Goal: Task Accomplishment & Management: Complete application form

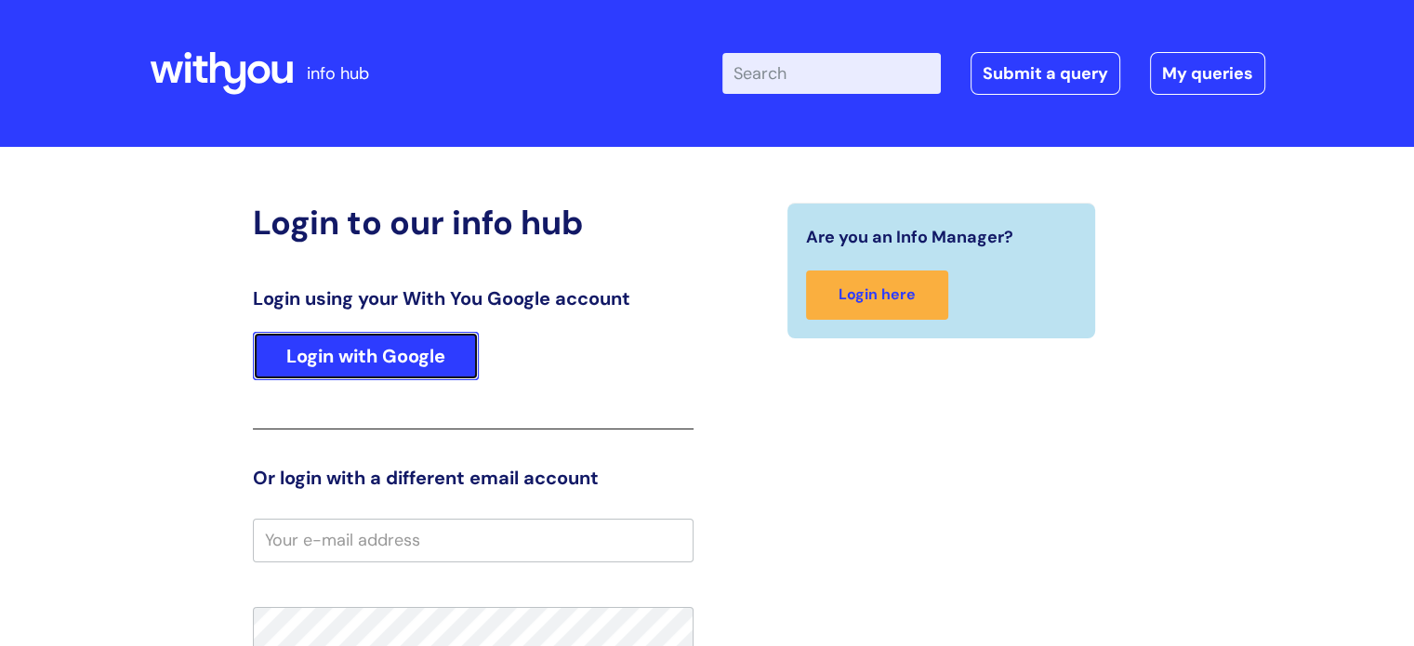
click at [378, 348] on link "Login with Google" at bounding box center [366, 356] width 226 height 48
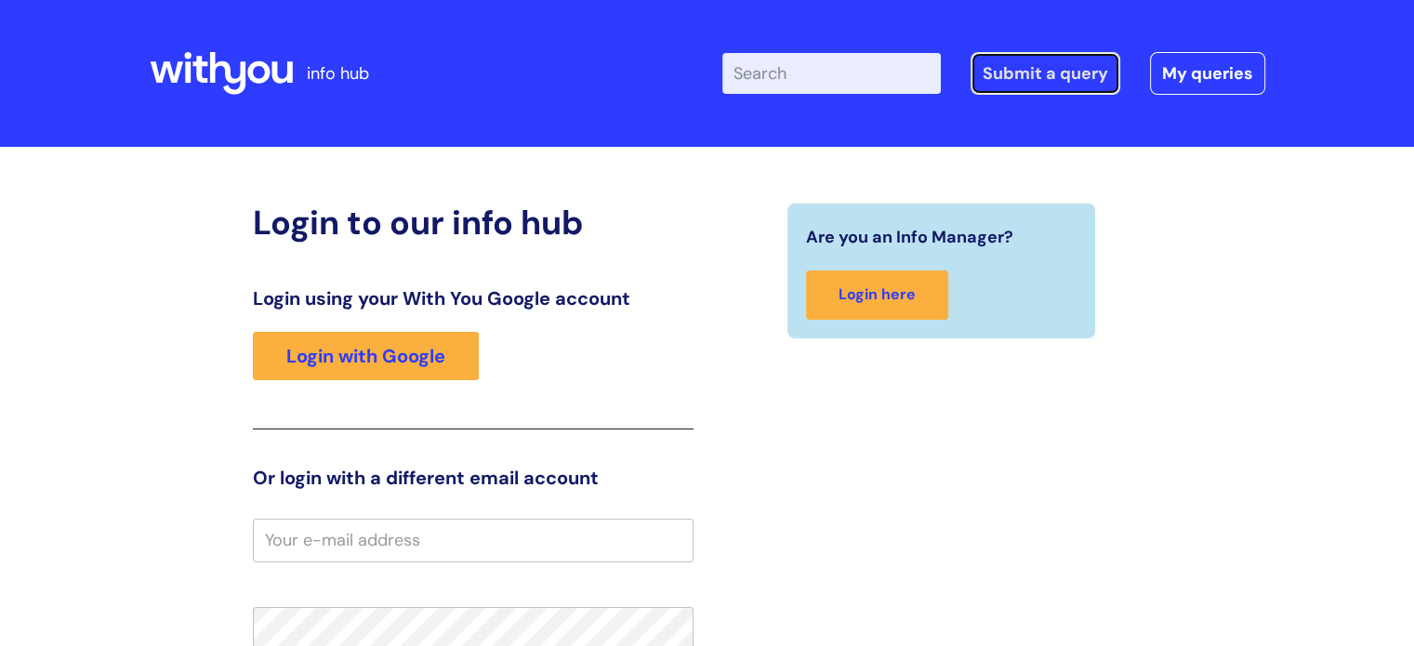
click at [1052, 60] on link "Submit a query" at bounding box center [1046, 73] width 150 height 43
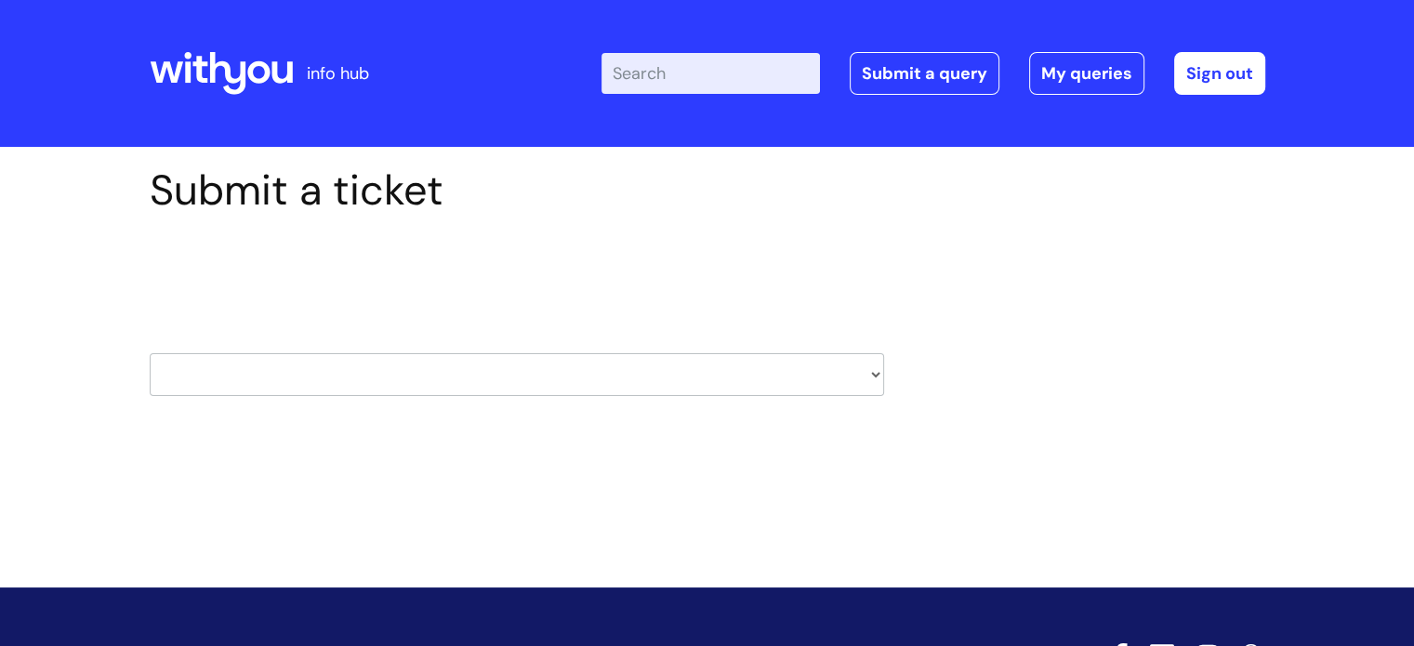
click at [347, 375] on select "HR / People IT and Support Clinical Drug Alerts Finance Accounts Data Support T…" at bounding box center [517, 374] width 735 height 43
select select "finance_accounts"
click at [150, 353] on select "HR / People IT and Support Clinical Drug Alerts Finance Accounts Data Support T…" at bounding box center [517, 374] width 735 height 43
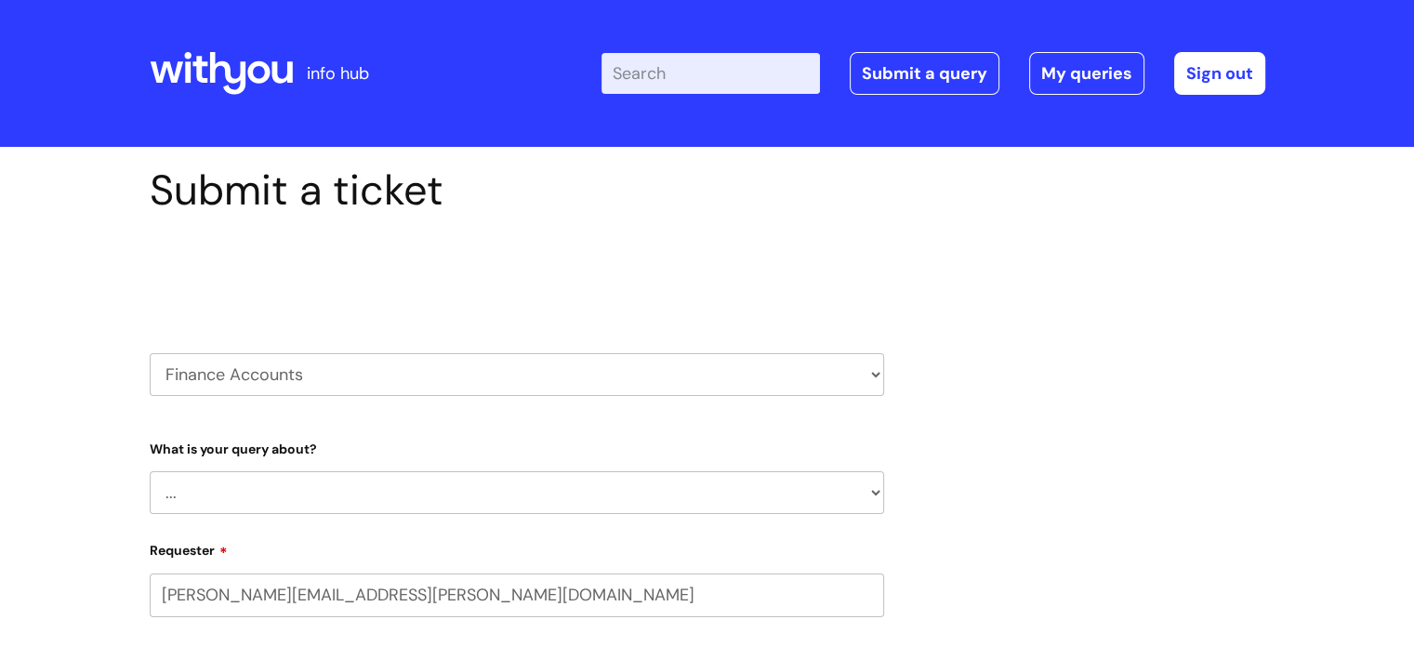
select select "80004286527"
click at [314, 483] on select "... Finance Systems Finance Requests (inc. Expenses) Invoices Research" at bounding box center [517, 492] width 735 height 43
select select "Invoices"
click at [150, 471] on select "... Finance Systems Finance Requests (inc. Expenses) Invoices Research" at bounding box center [517, 492] width 735 height 43
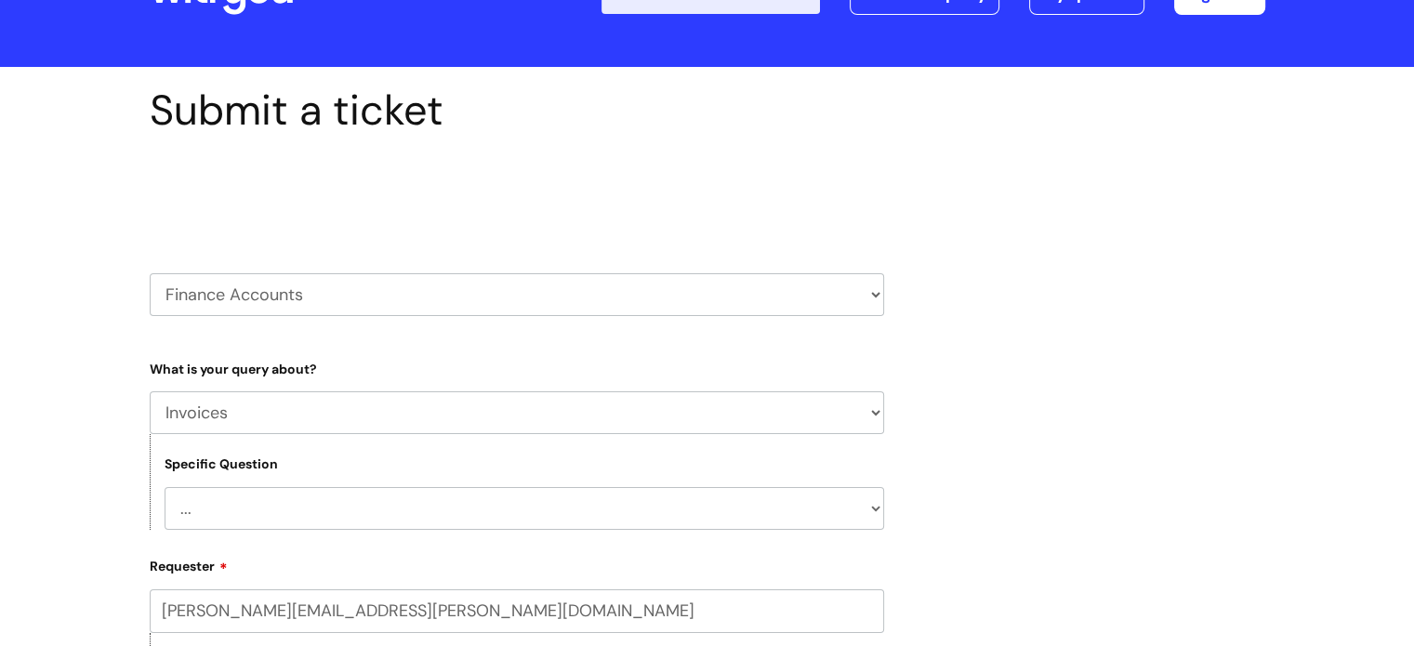
scroll to position [186, 0]
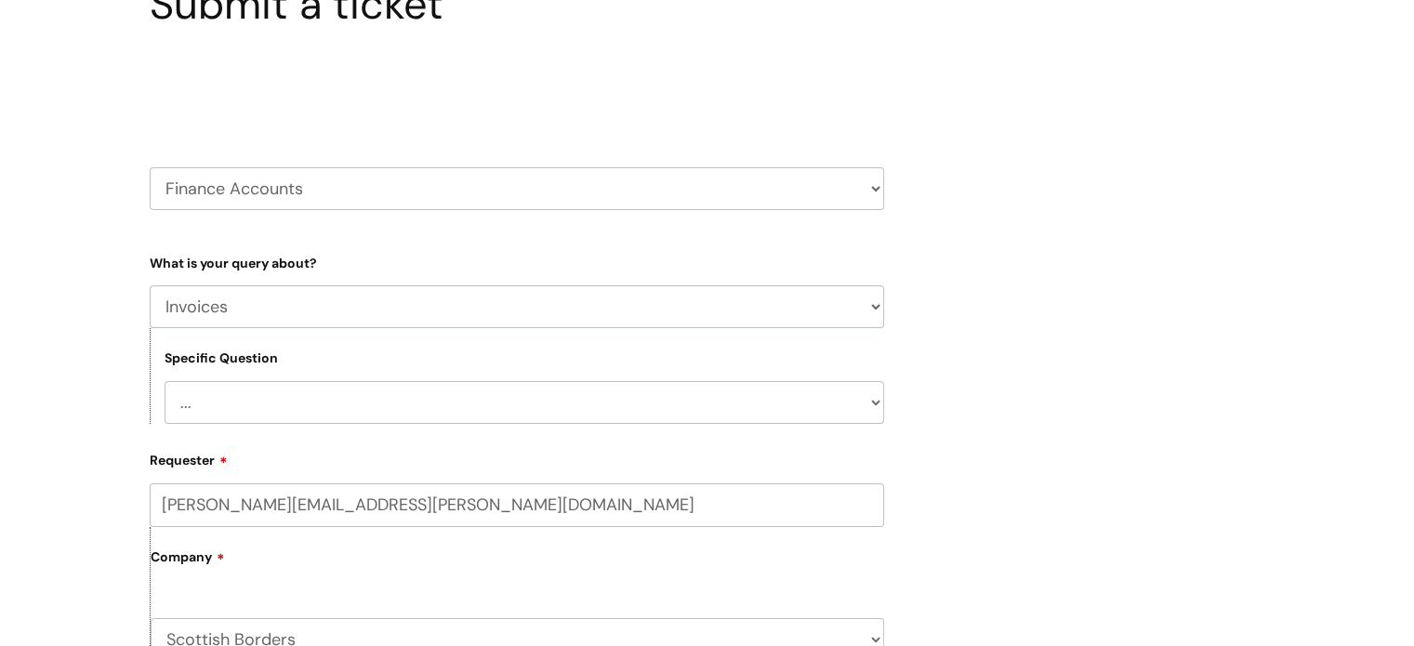
click at [298, 407] on select "... Customer Invoice Supplier Invoices" at bounding box center [525, 402] width 720 height 43
select select "Customer Invoice"
click at [165, 381] on select "... Customer Invoice Supplier Invoices" at bounding box center [525, 402] width 720 height 43
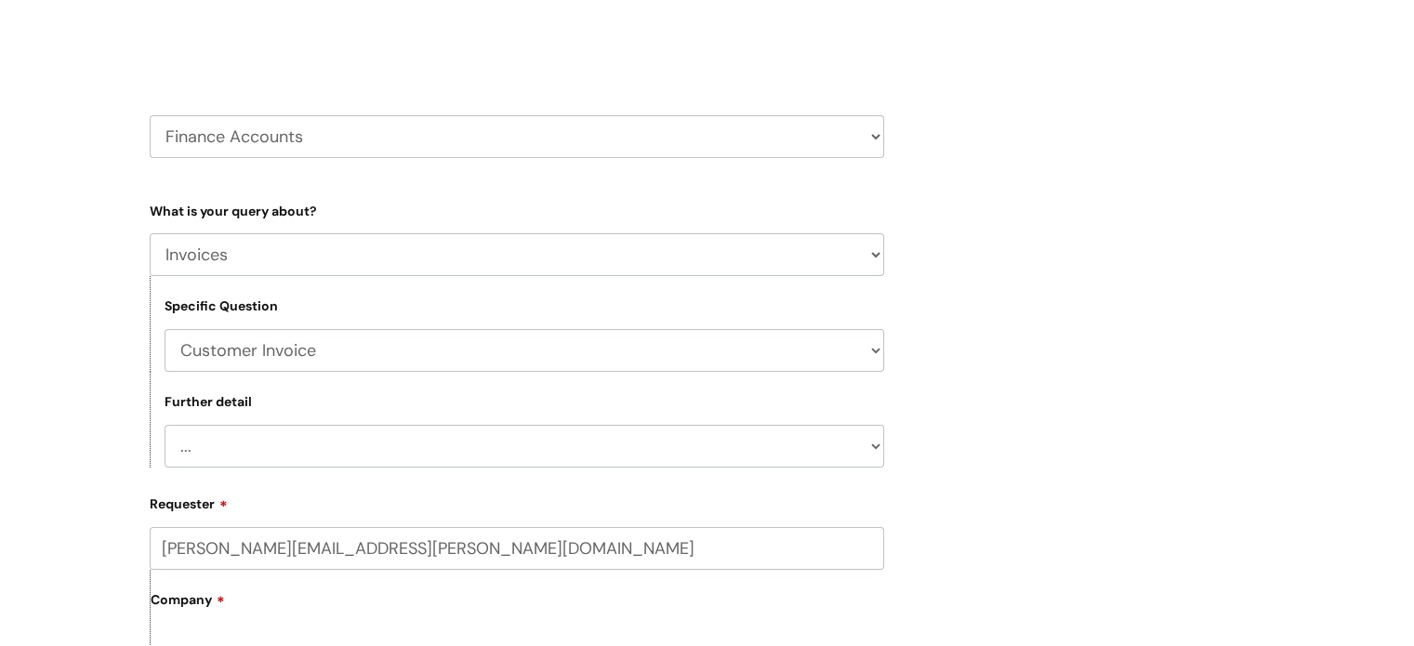
scroll to position [279, 0]
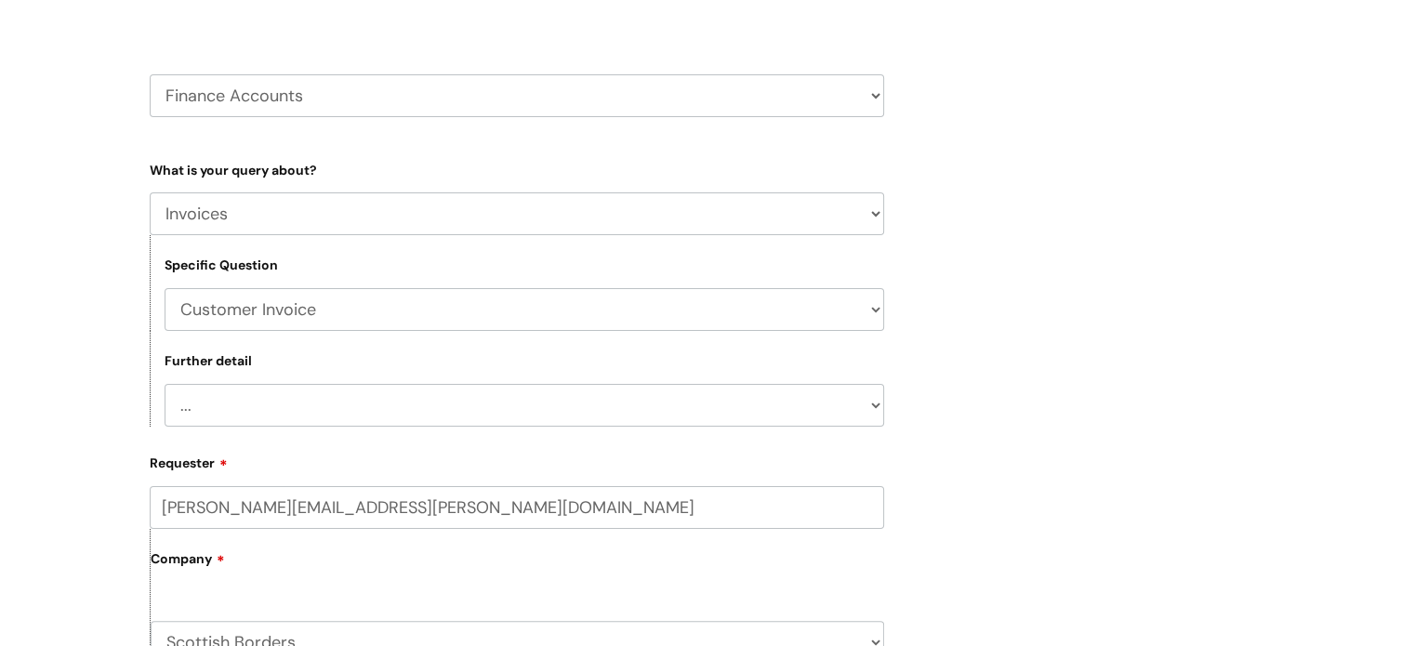
click at [247, 399] on select "... Payment Dates Remittance advice requests Urgent payment processing Invoices…" at bounding box center [525, 405] width 720 height 43
click at [165, 384] on select "... Payment Dates Remittance advice requests Urgent payment processing Invoices…" at bounding box center [525, 405] width 720 height 43
click at [415, 403] on select "... Payment Dates Remittance advice requests Urgent payment processing Invoices…" at bounding box center [525, 405] width 720 height 43
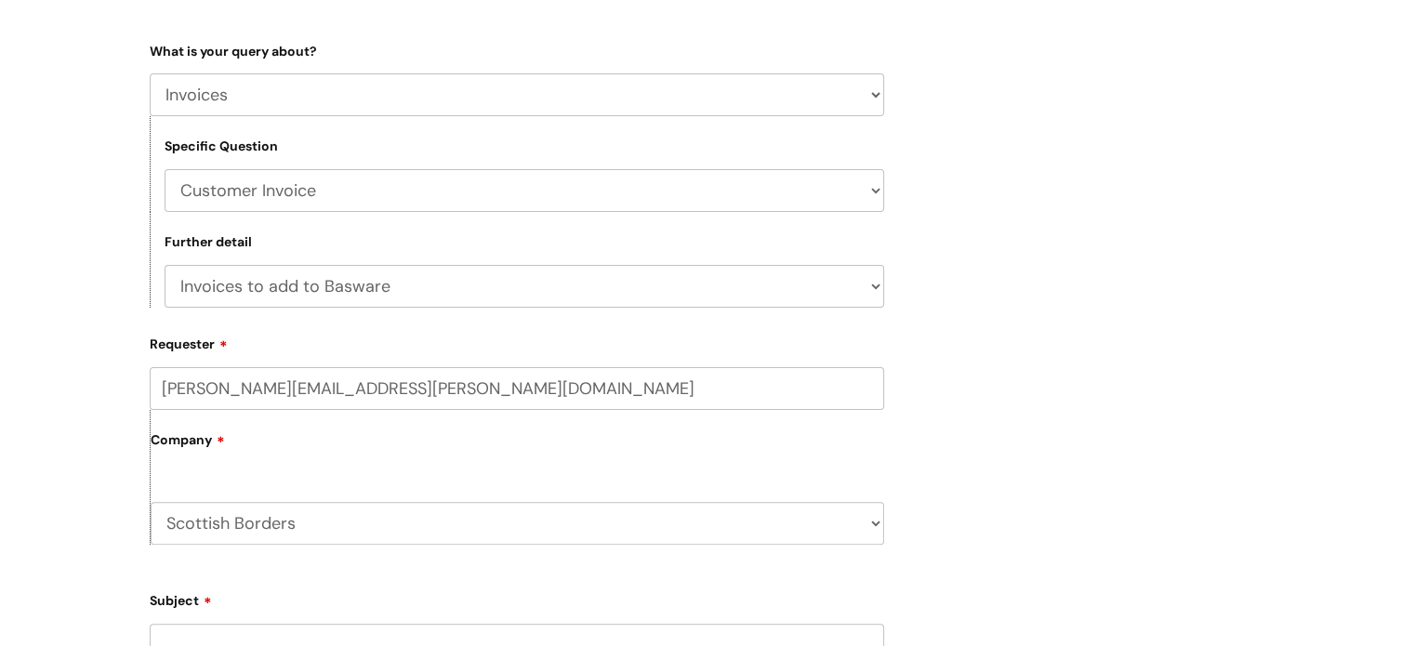
scroll to position [372, 0]
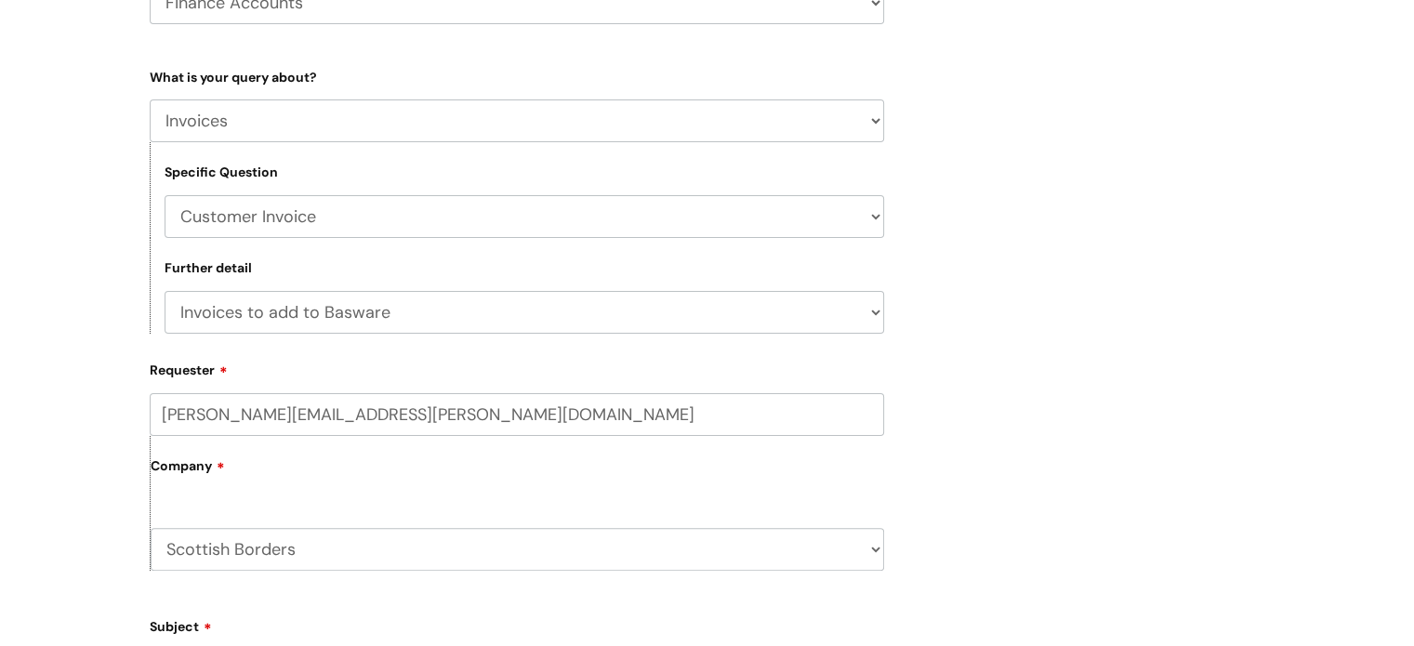
click at [873, 308] on select "... Payment Dates Remittance advice requests Urgent payment processing Invoices…" at bounding box center [525, 312] width 720 height 43
select select "Payment Dates"
click at [165, 291] on select "... Payment Dates Remittance advice requests Urgent payment processing Invoices…" at bounding box center [525, 312] width 720 height 43
click at [222, 478] on label "Company" at bounding box center [518, 473] width 734 height 42
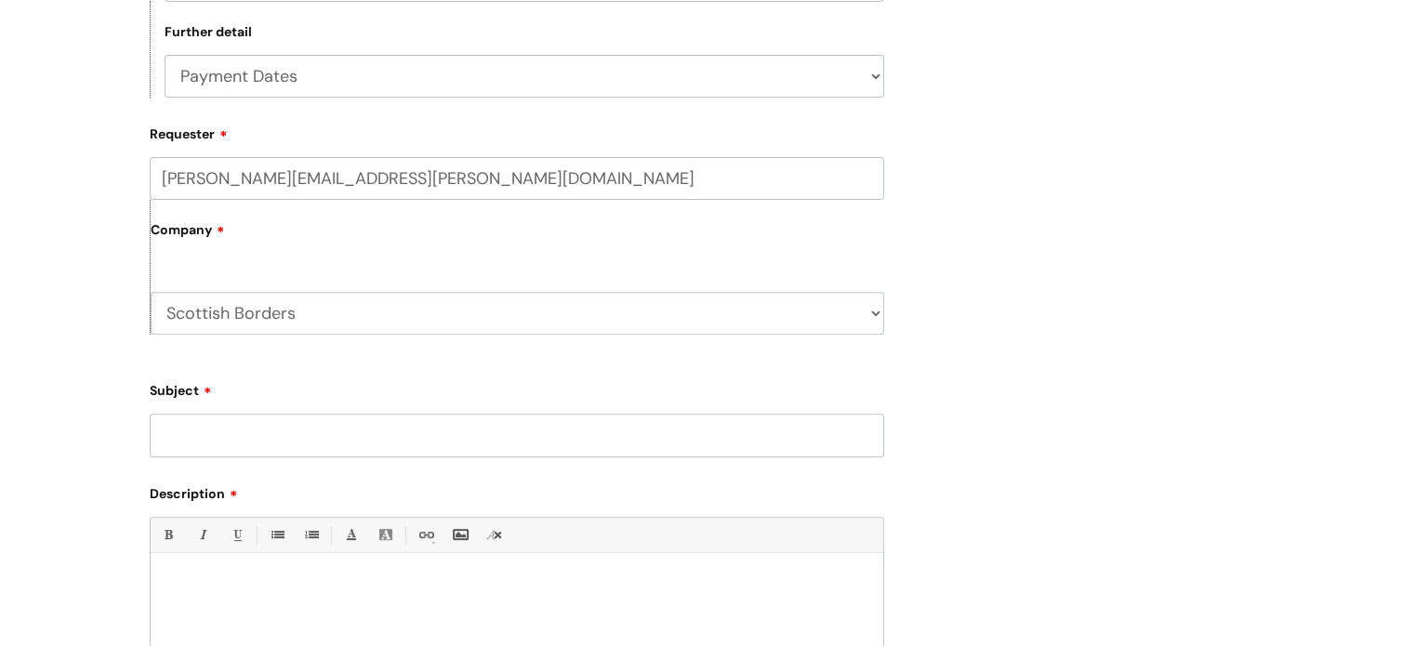
scroll to position [651, 0]
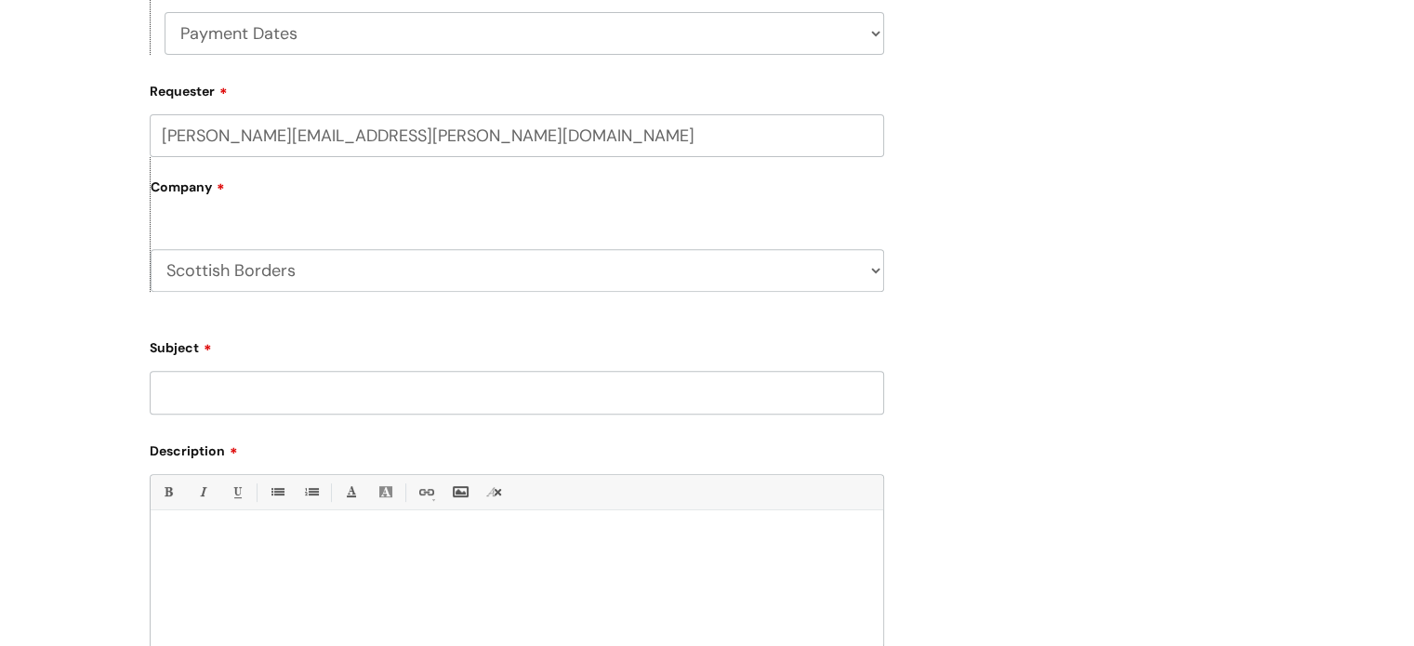
click at [242, 404] on input "Subject" at bounding box center [517, 392] width 735 height 43
type input "Discrepancy in vat total"
click at [244, 558] on div at bounding box center [517, 584] width 733 height 128
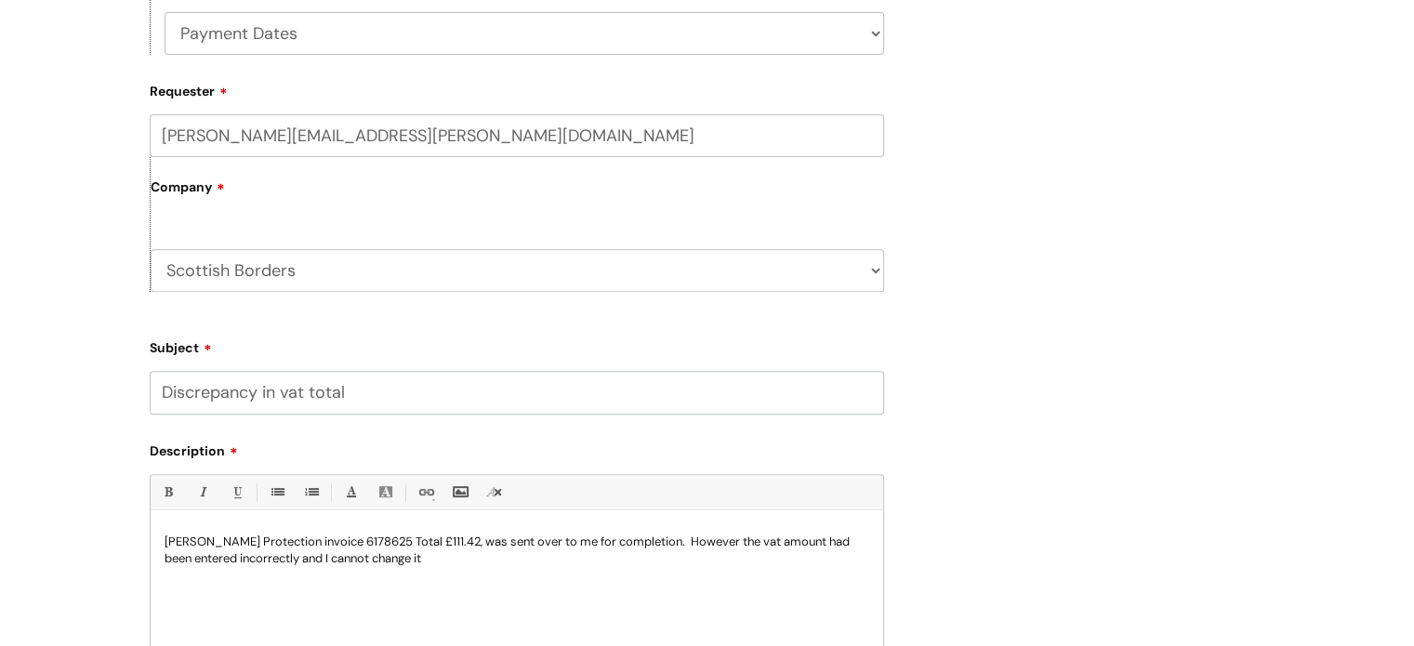
click at [443, 568] on div "Morgan Fore Protection invoice 6178625 Total £111.42, was sent over to me for c…" at bounding box center [517, 584] width 733 height 128
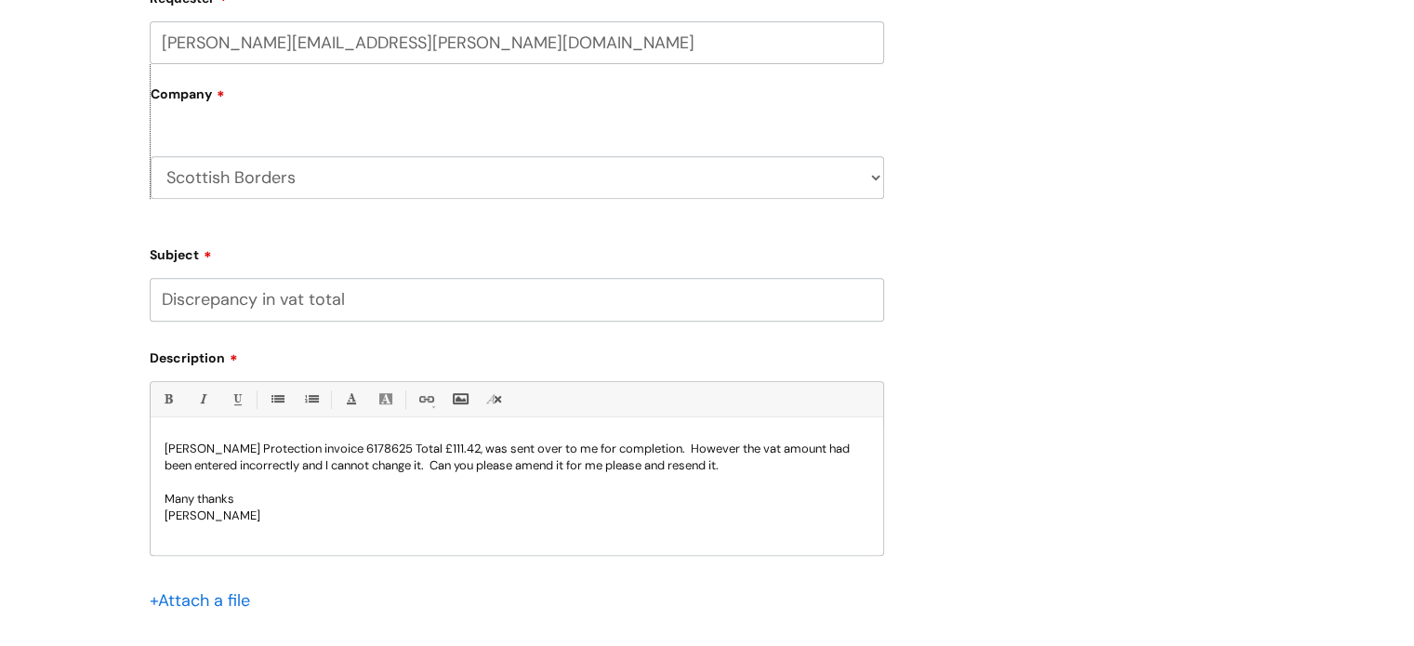
scroll to position [930, 0]
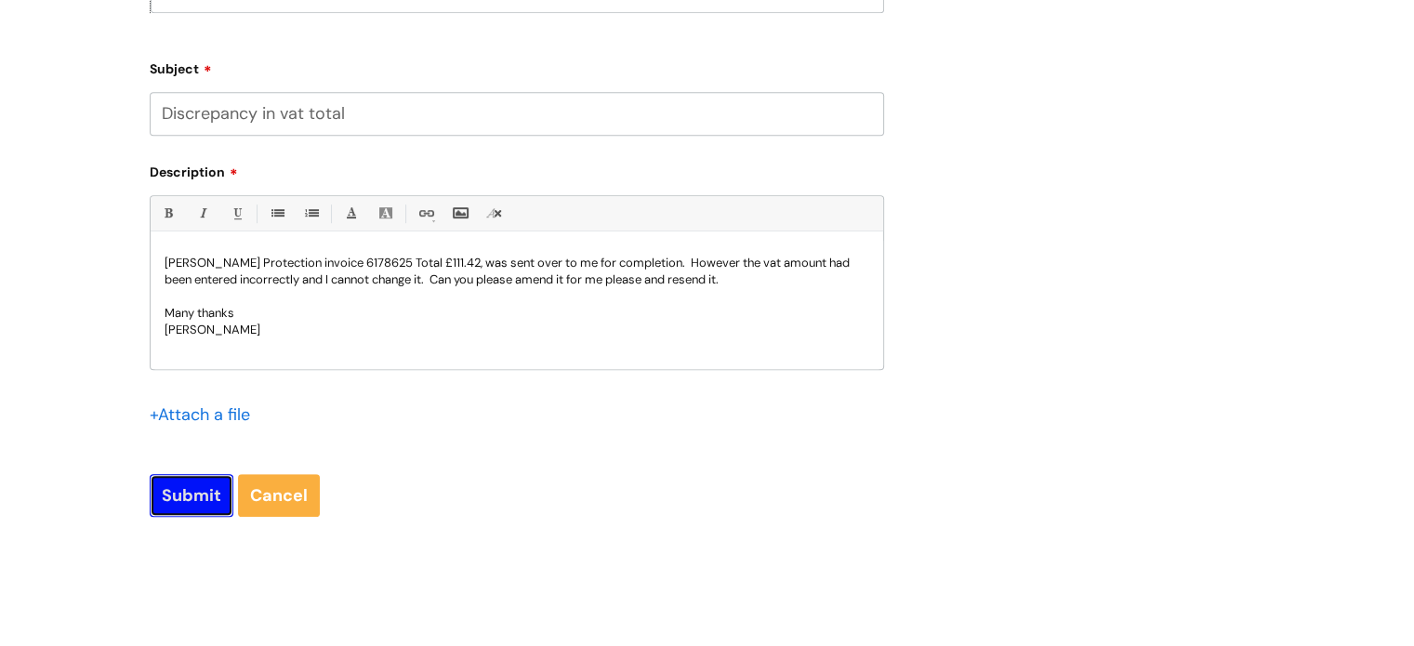
drag, startPoint x: 216, startPoint y: 495, endPoint x: 304, endPoint y: 363, distance: 158.8
click at [304, 363] on form "Type Of Request ... Accounts (Finance) Alerts! (For clinical team) Data Protect…" at bounding box center [517, 10] width 735 height 1013
click at [393, 276] on p "Morgan Fore Protection invoice 6178625 Total £111.42, was sent over to me for c…" at bounding box center [517, 271] width 705 height 33
click at [398, 277] on p "Morgan Fore Protection invoice 6178625 Total £111.42, was sent over to me for c…" at bounding box center [517, 271] width 705 height 33
click at [219, 504] on input "Submit" at bounding box center [192, 495] width 84 height 43
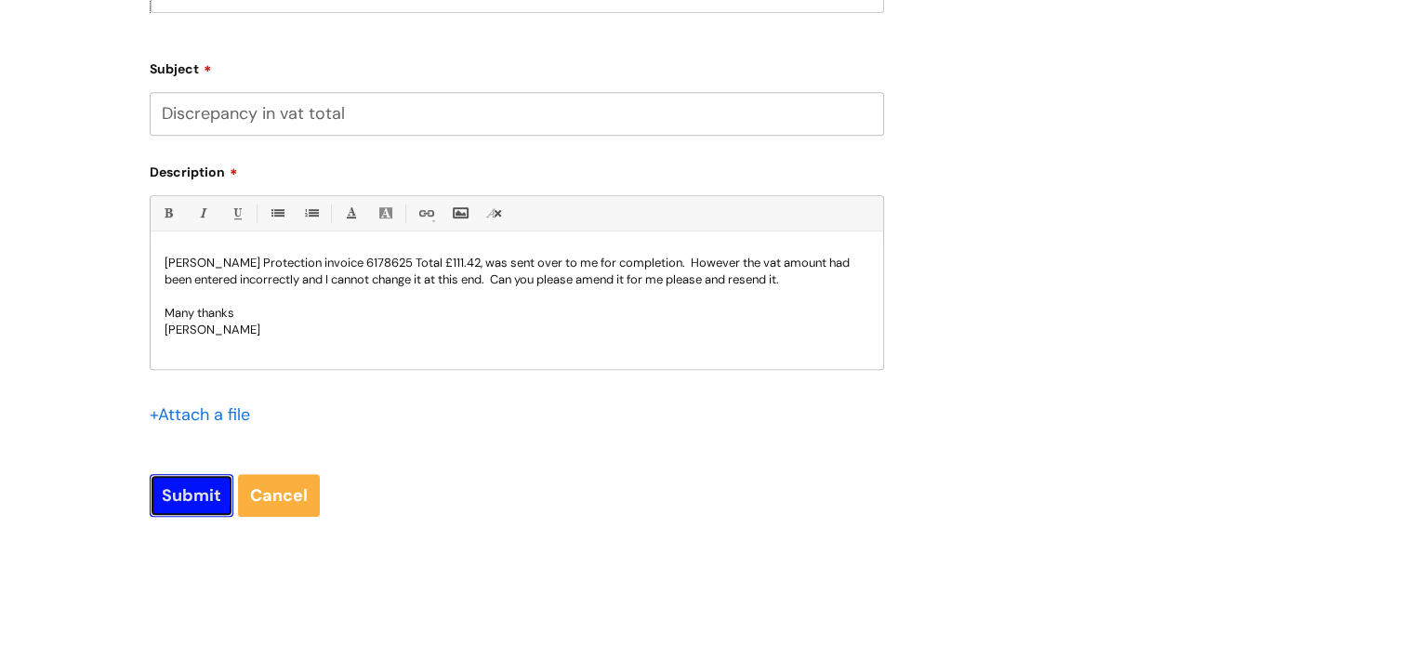
type input "Please Wait..."
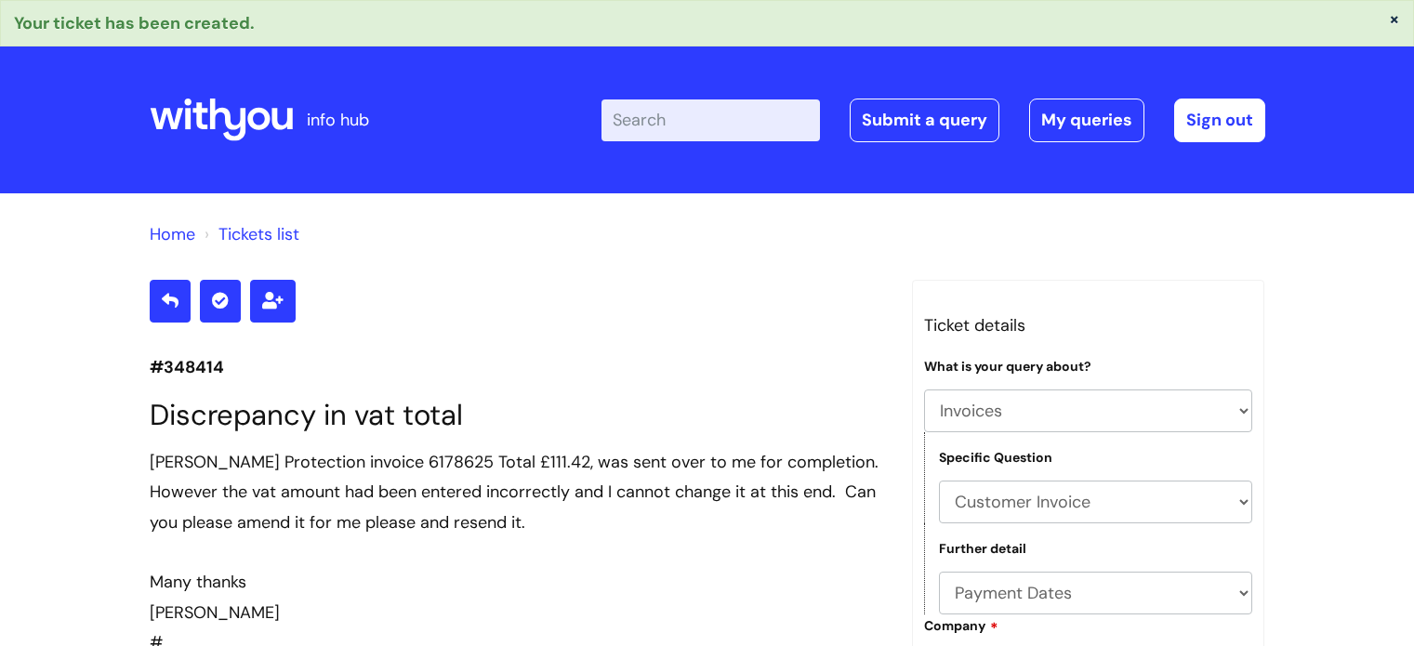
select select "Invoices"
select select "Customer Invoice"
select select "Payment Dates"
